Goal: Go to known website: Access a specific website the user already knows

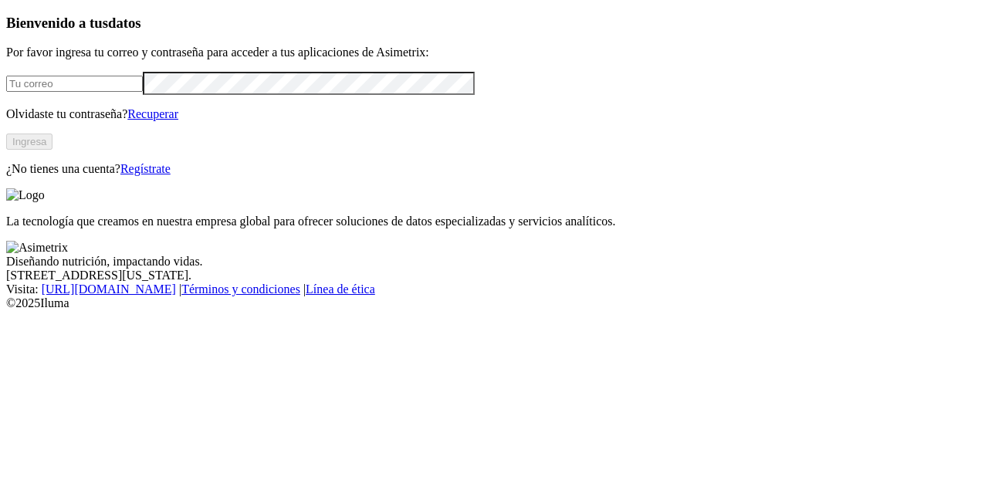
type input "[EMAIL_ADDRESS][DOMAIN_NAME]"
click at [53, 150] on button "Ingresa" at bounding box center [29, 142] width 46 height 16
